Goal: Task Accomplishment & Management: Manage account settings

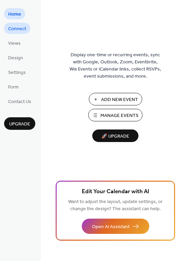
click at [27, 25] on link "Connect" at bounding box center [17, 28] width 26 height 11
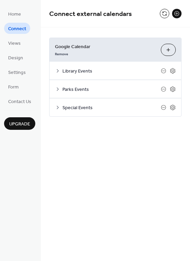
click at [164, 19] on div "Connect external calendars" at bounding box center [115, 13] width 149 height 27
click at [164, 14] on button at bounding box center [165, 14] width 10 height 10
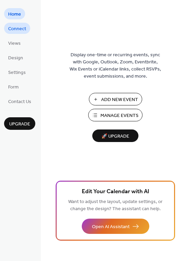
click at [22, 31] on span "Connect" at bounding box center [17, 28] width 18 height 7
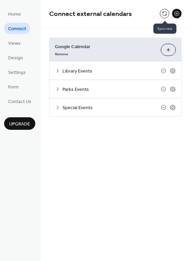
click at [162, 14] on button at bounding box center [165, 14] width 10 height 10
click at [163, 10] on button at bounding box center [165, 14] width 10 height 10
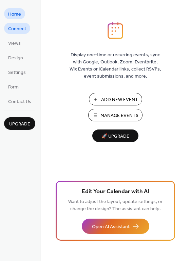
click at [14, 29] on span "Connect" at bounding box center [17, 28] width 18 height 7
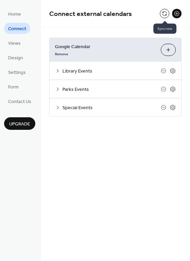
click at [165, 10] on button at bounding box center [165, 14] width 10 height 10
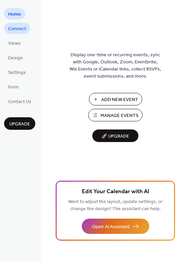
click at [18, 28] on span "Connect" at bounding box center [17, 28] width 18 height 7
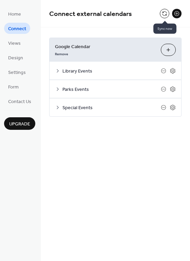
click at [165, 16] on button at bounding box center [165, 14] width 10 height 10
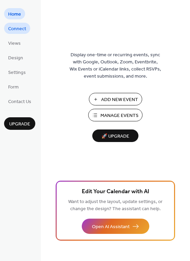
click at [16, 30] on span "Connect" at bounding box center [17, 28] width 18 height 7
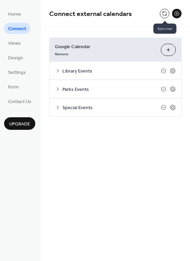
click at [165, 14] on button at bounding box center [165, 14] width 10 height 10
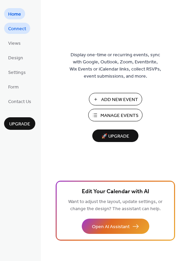
click at [12, 26] on span "Connect" at bounding box center [17, 28] width 18 height 7
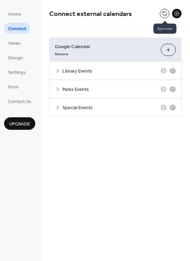
click at [165, 9] on button at bounding box center [165, 14] width 10 height 10
click at [164, 9] on button at bounding box center [165, 14] width 10 height 10
